Goal: Task Accomplishment & Management: Manage account settings

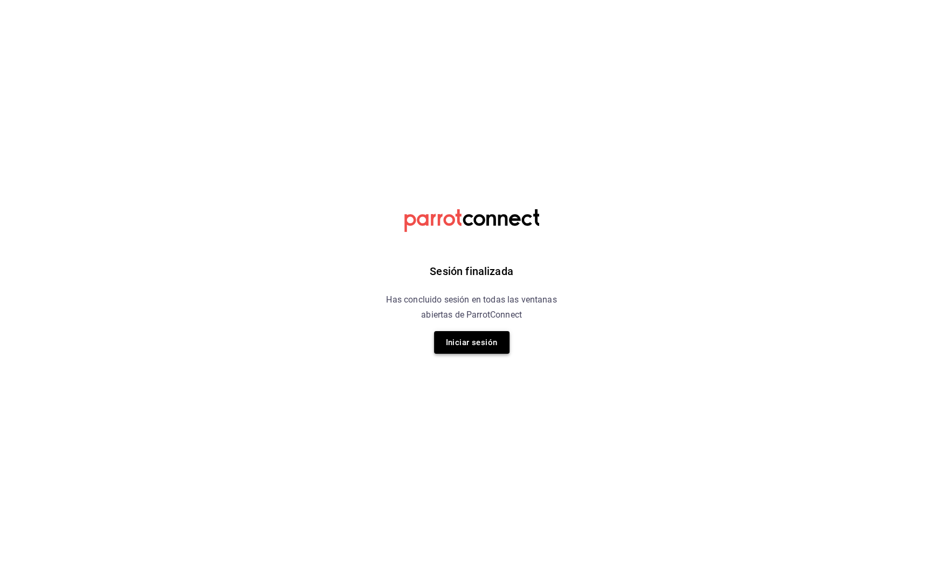
click at [479, 344] on button "Iniciar sesión" at bounding box center [472, 342] width 76 height 23
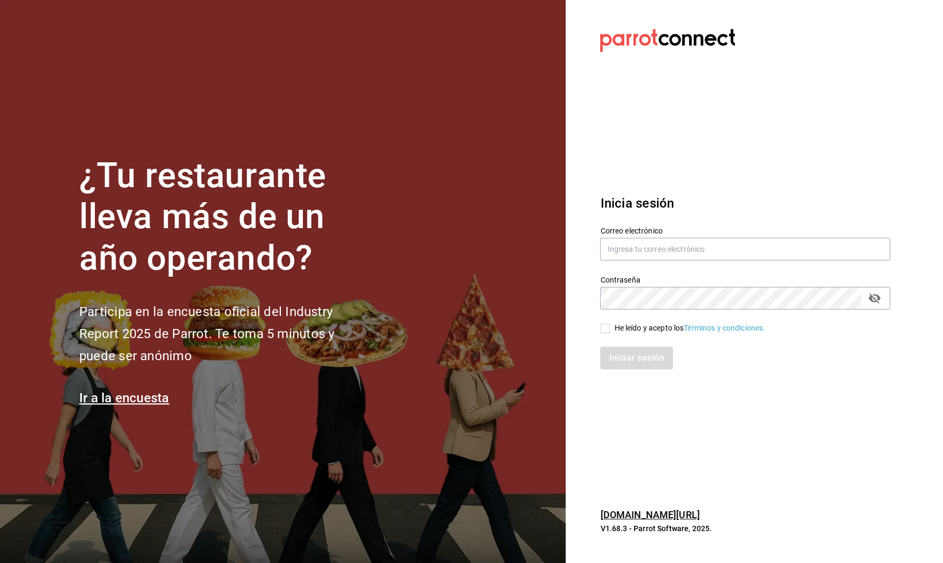
click at [606, 323] on div "He leído y acepto los Términos y condiciones." at bounding box center [745, 329] width 290 height 12
click at [612, 333] on span "He leído y acepto los Términos y condiciones." at bounding box center [687, 328] width 155 height 11
click at [610, 333] on input "He leído y acepto los Términos y condiciones." at bounding box center [605, 329] width 10 height 10
checkbox input "true"
click at [643, 371] on div "Inicia sesión Correo electrónico Contraseña Contraseña He leído y acepto los Té…" at bounding box center [745, 282] width 290 height 202
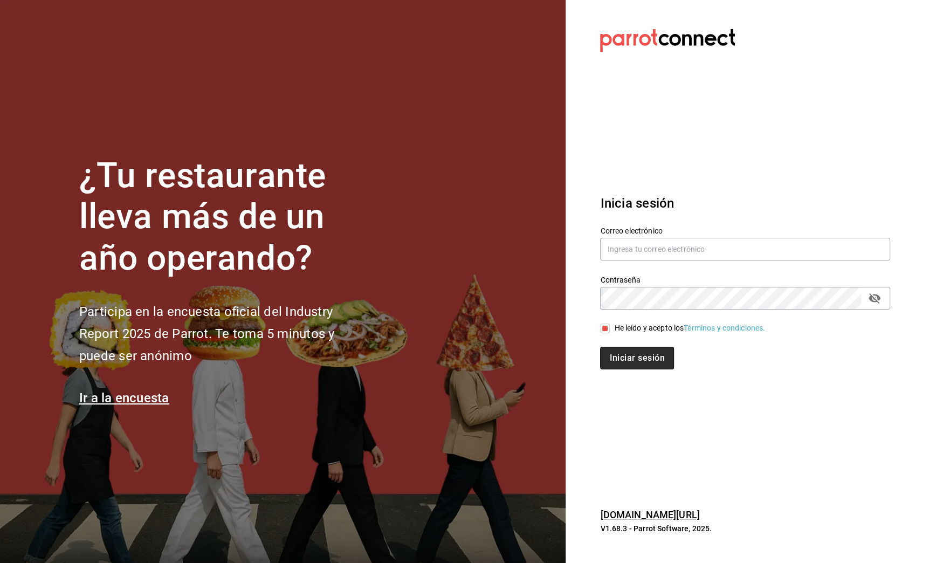
click at [653, 349] on button "Iniciar sesión" at bounding box center [636, 358] width 73 height 23
